Goal: Information Seeking & Learning: Learn about a topic

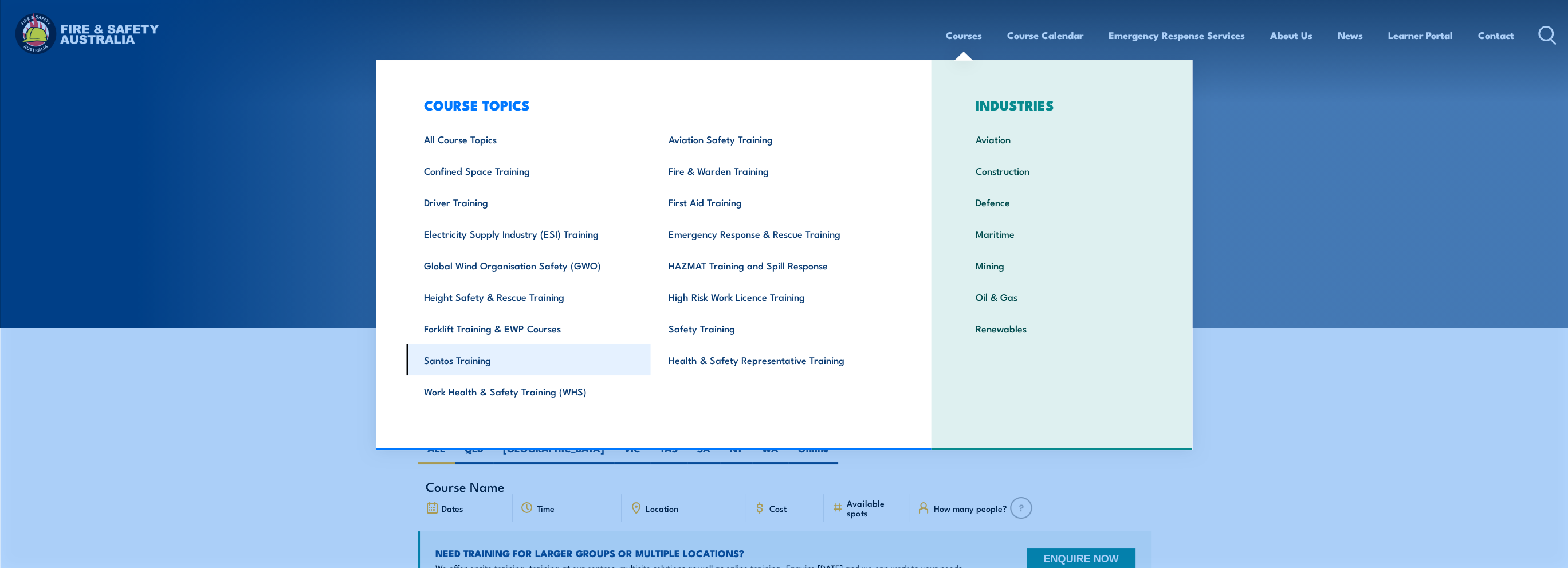
click at [454, 357] on link "Santos Training" at bounding box center [528, 359] width 245 height 32
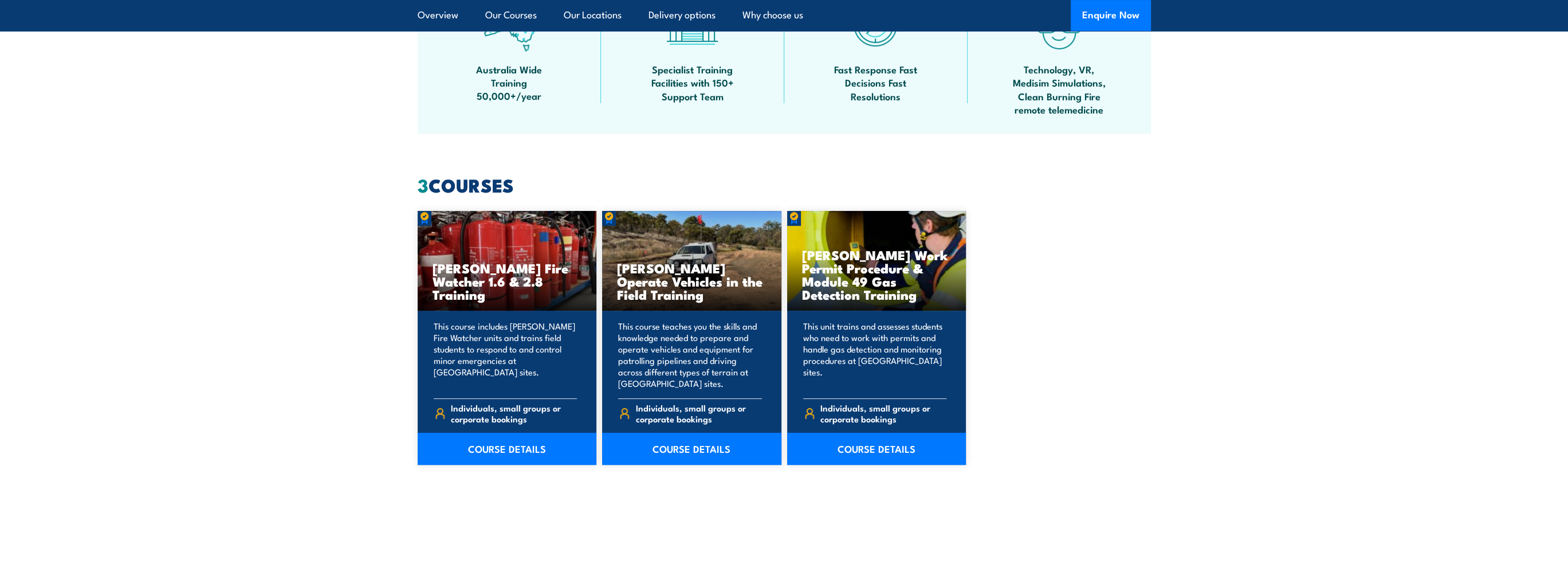
scroll to position [954, 0]
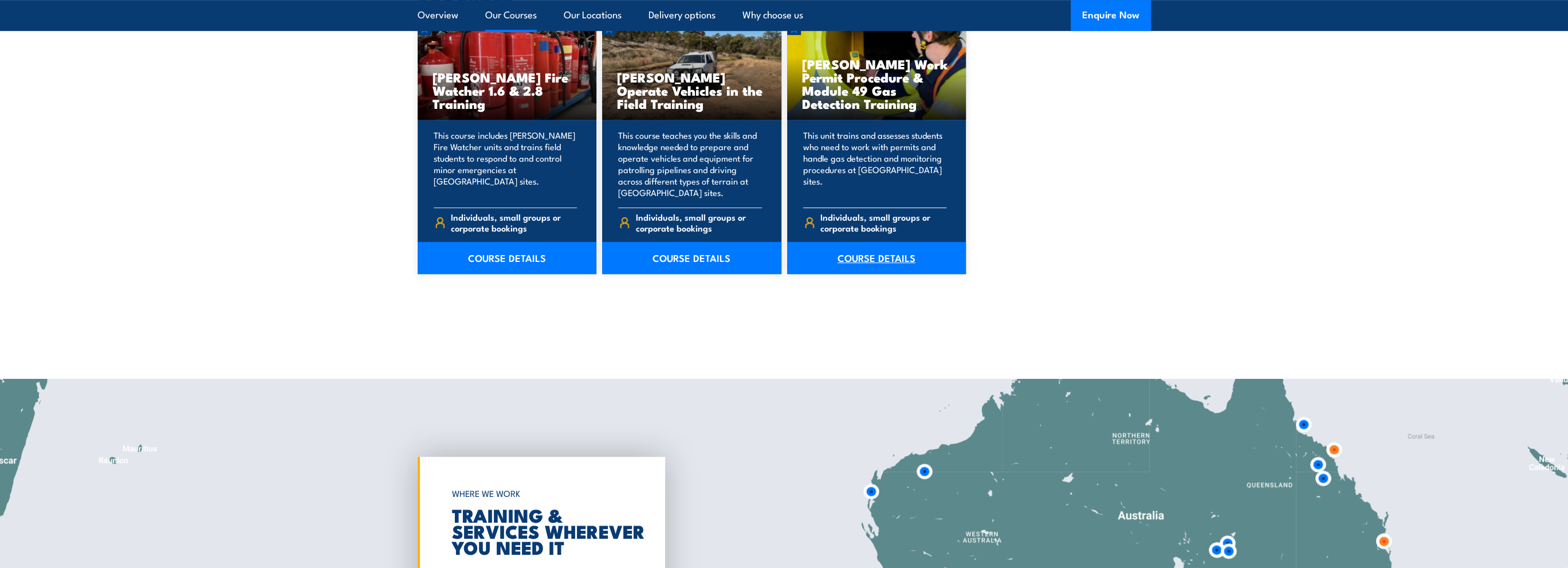
click at [889, 256] on link "COURSE DETAILS" at bounding box center [877, 258] width 179 height 32
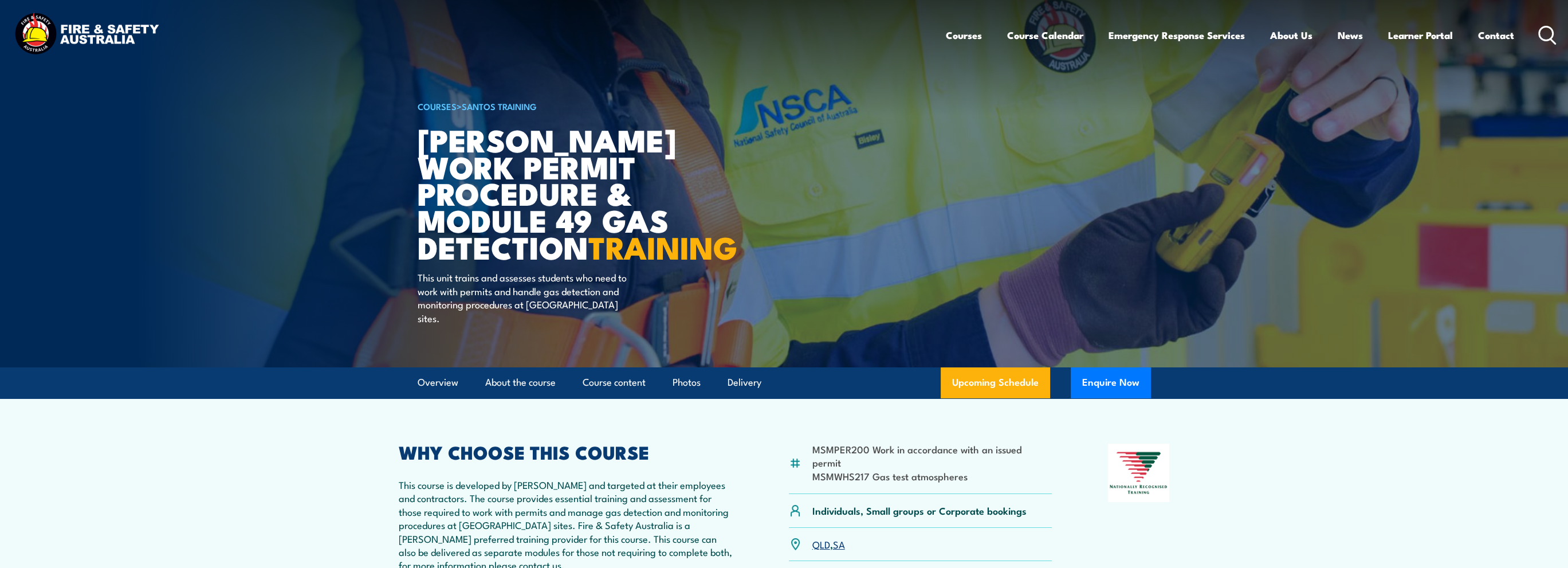
scroll to position [191, 0]
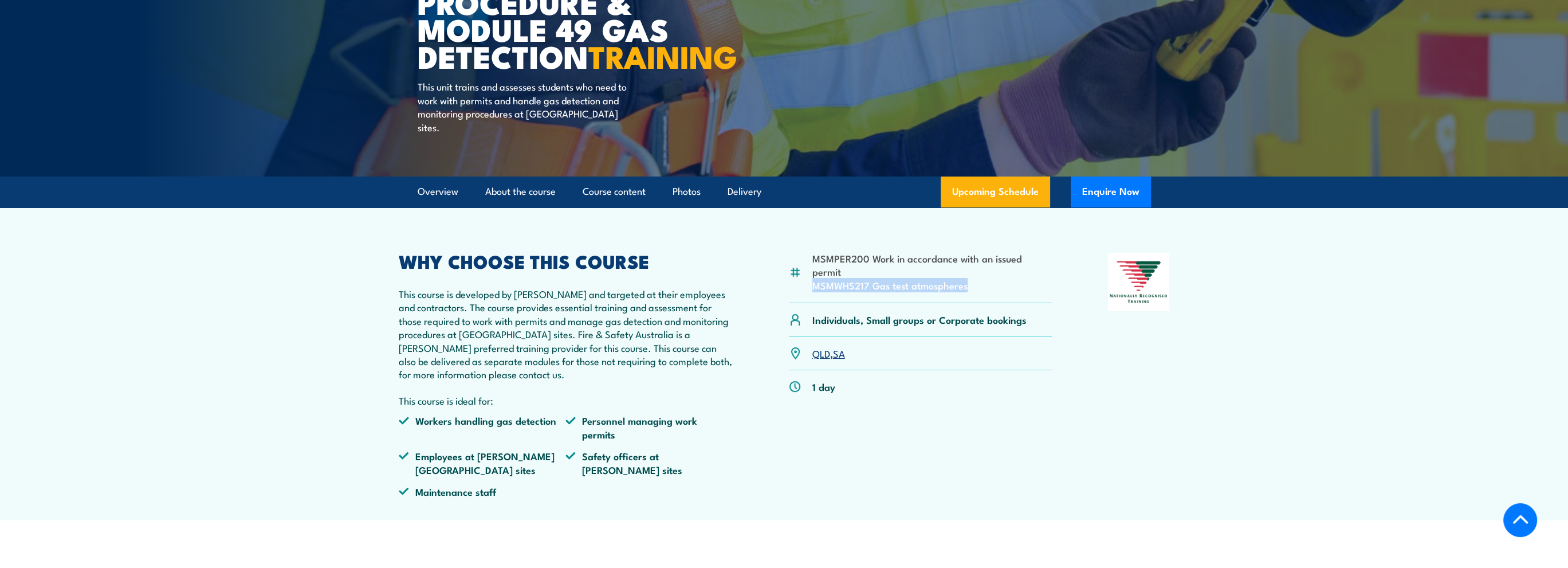
drag, startPoint x: 975, startPoint y: 285, endPoint x: 806, endPoint y: 293, distance: 169.2
click at [806, 293] on div "MSMPER200 Work in accordance with an issued permit MSMWHS217 Gas test atmospher…" at bounding box center [920, 277] width 263 height 50
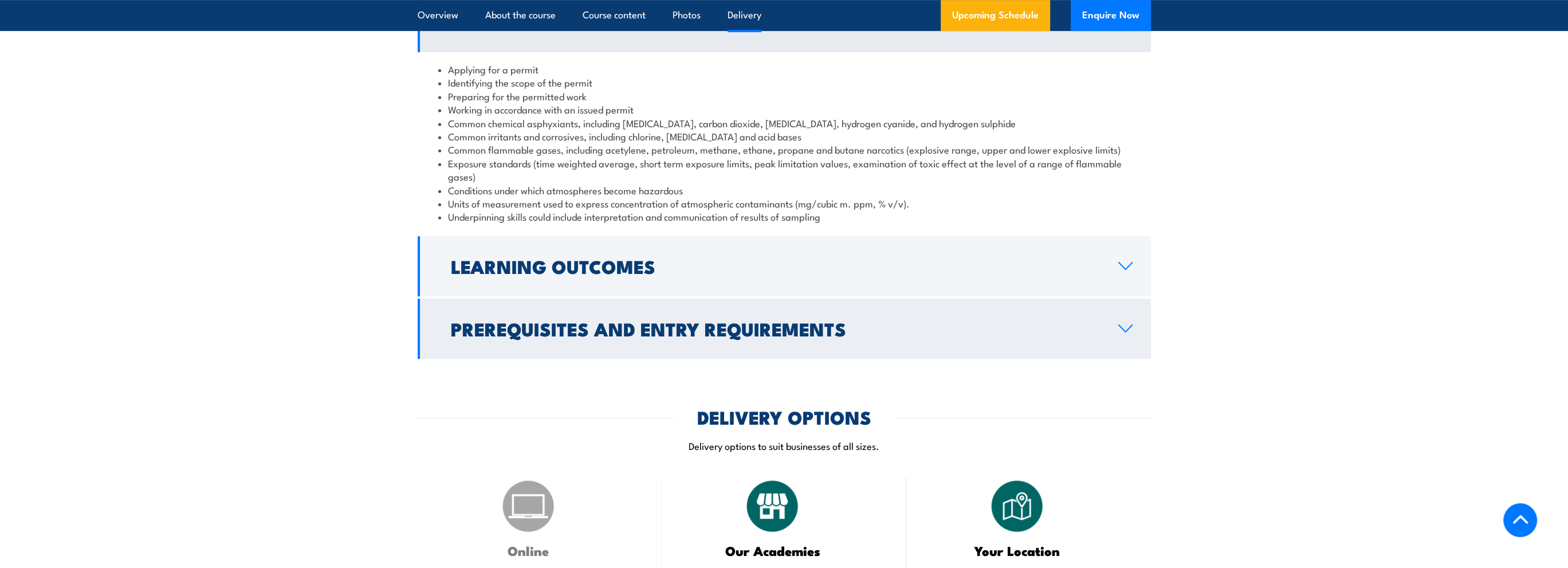
scroll to position [954, 0]
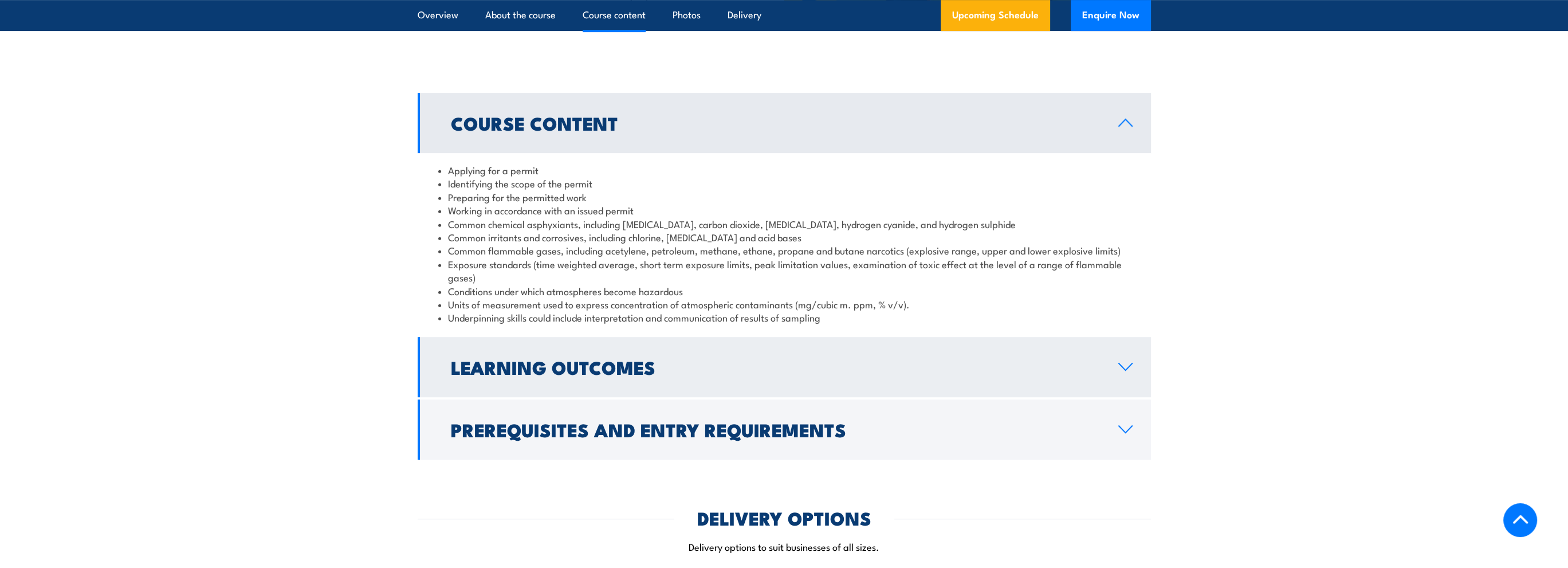
click at [1130, 362] on icon at bounding box center [1125, 367] width 15 height 9
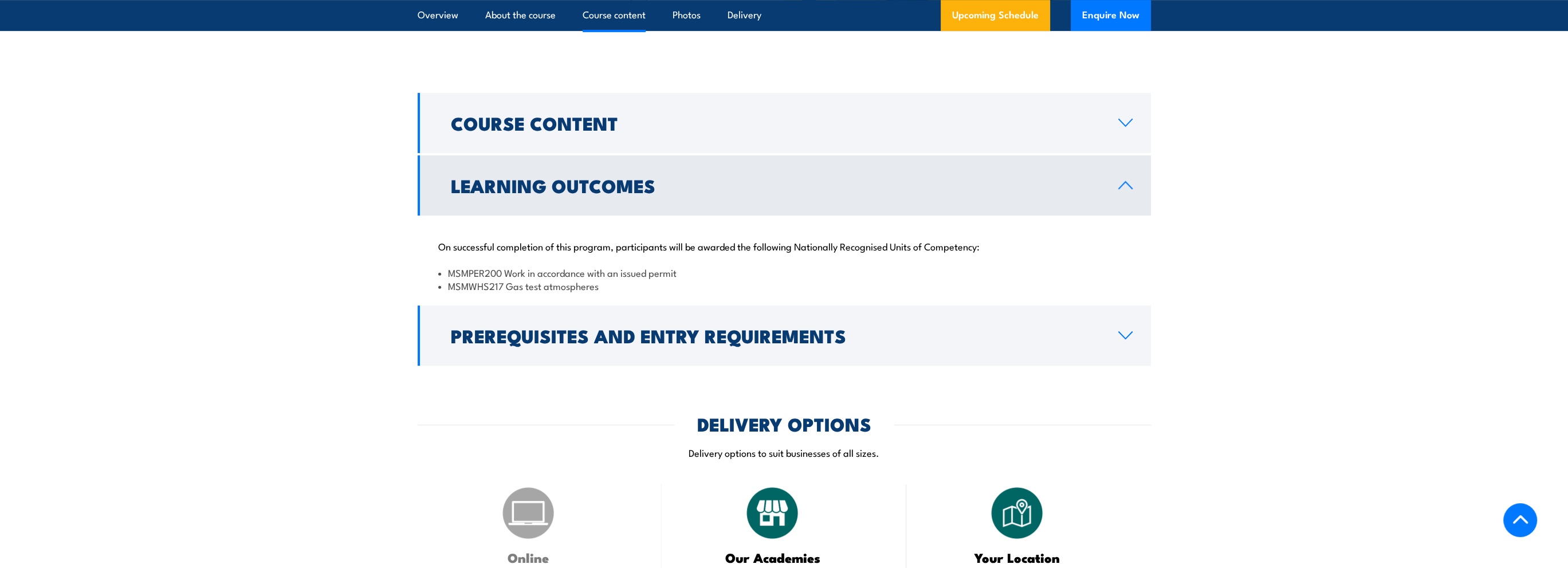
click at [1122, 181] on icon at bounding box center [1125, 185] width 15 height 9
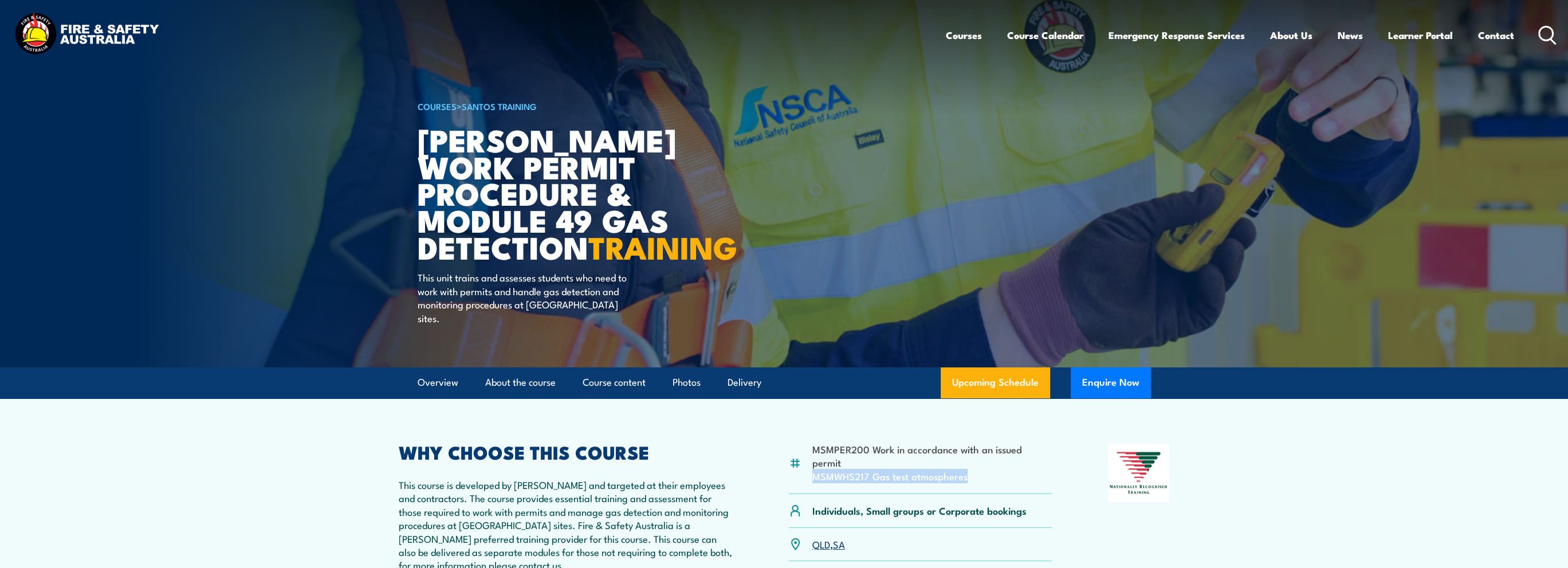
scroll to position [191, 0]
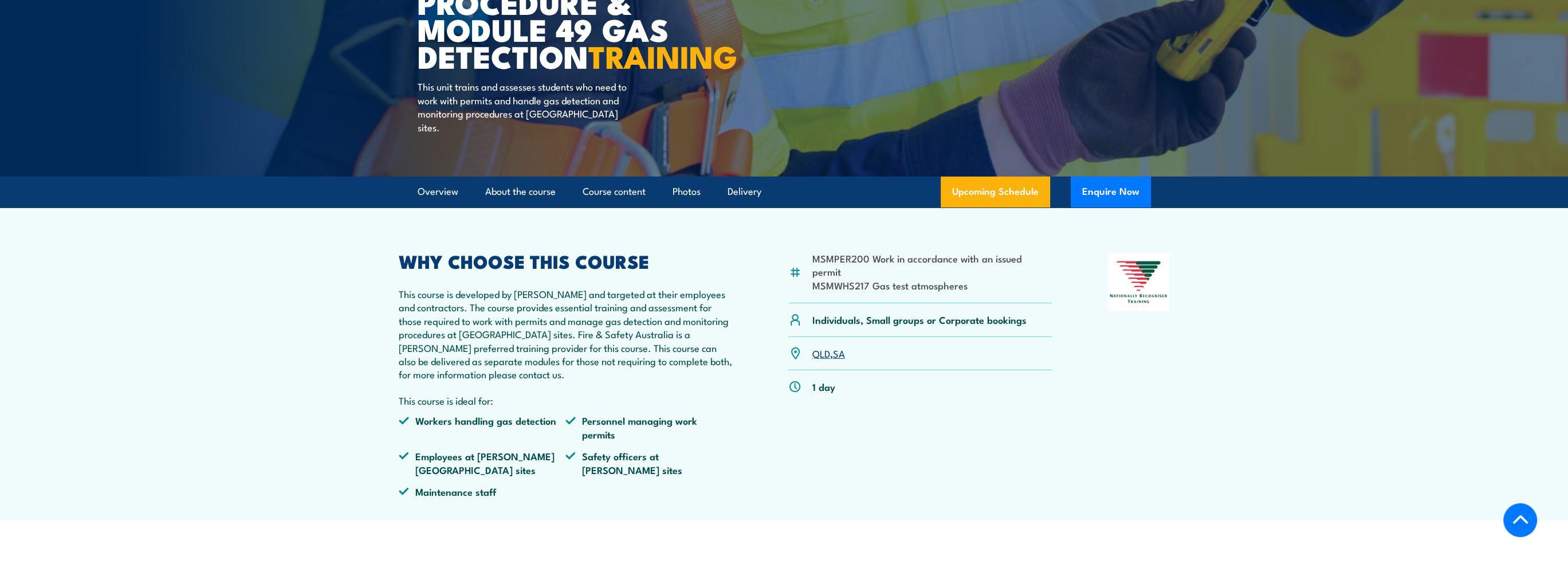
click at [276, 378] on section "MSMPER200 Work in accordance with an issued permit MSMWHS217 Gas test atmospher…" at bounding box center [784, 363] width 1568 height 313
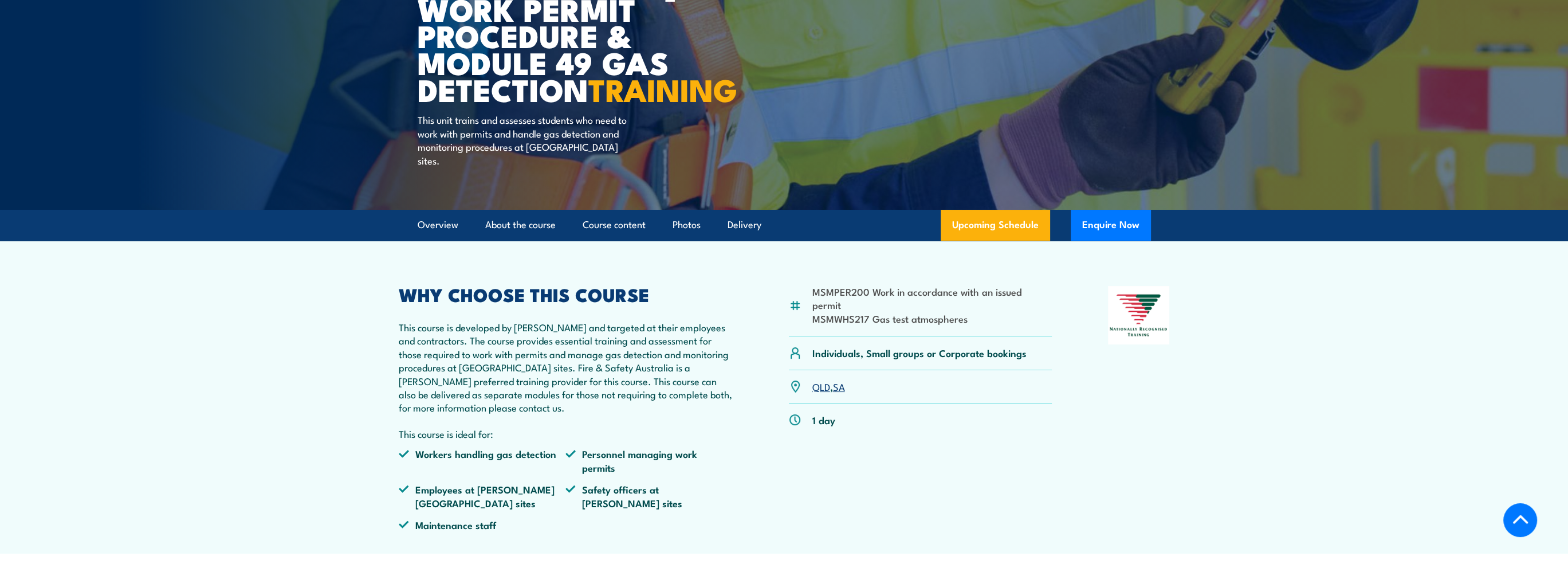
scroll to position [0, 0]
